Goal: Information Seeking & Learning: Learn about a topic

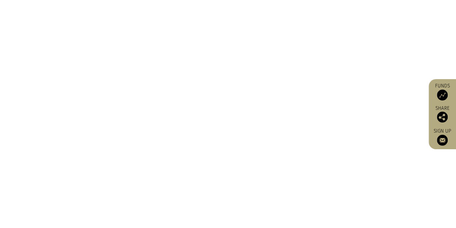
scroll to position [418, 0]
click at [440, 97] on img at bounding box center [442, 94] width 11 height 11
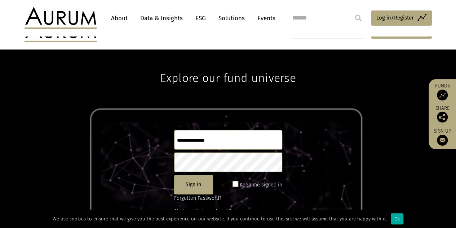
scroll to position [98, 0]
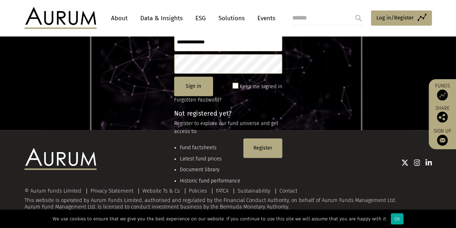
click at [192, 146] on li "Fund factsheets" at bounding box center [210, 148] width 61 height 8
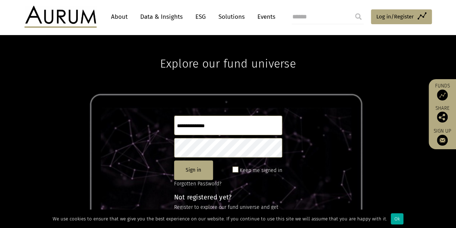
scroll to position [0, 0]
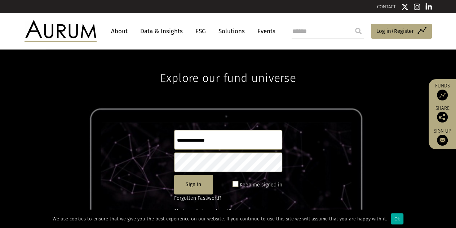
click at [201, 139] on input "text" at bounding box center [228, 139] width 108 height 19
click at [231, 32] on link "Solutions" at bounding box center [232, 31] width 34 height 13
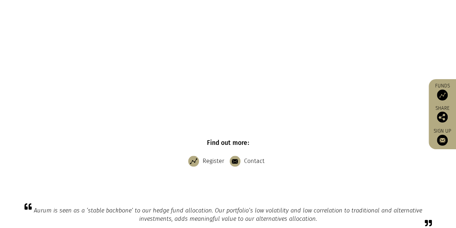
scroll to position [426, 0]
